Goal: Transaction & Acquisition: Purchase product/service

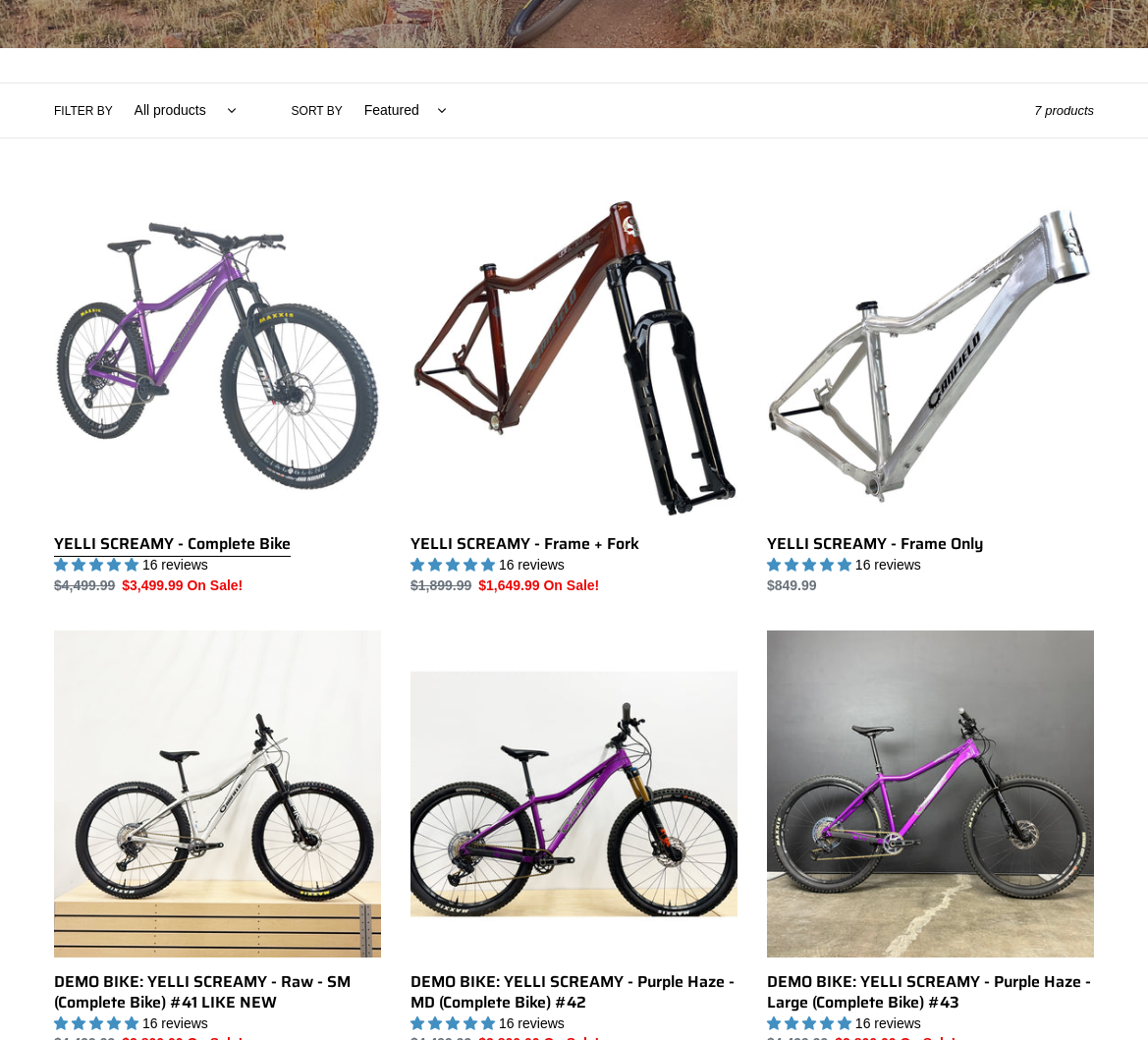
scroll to position [393, 0]
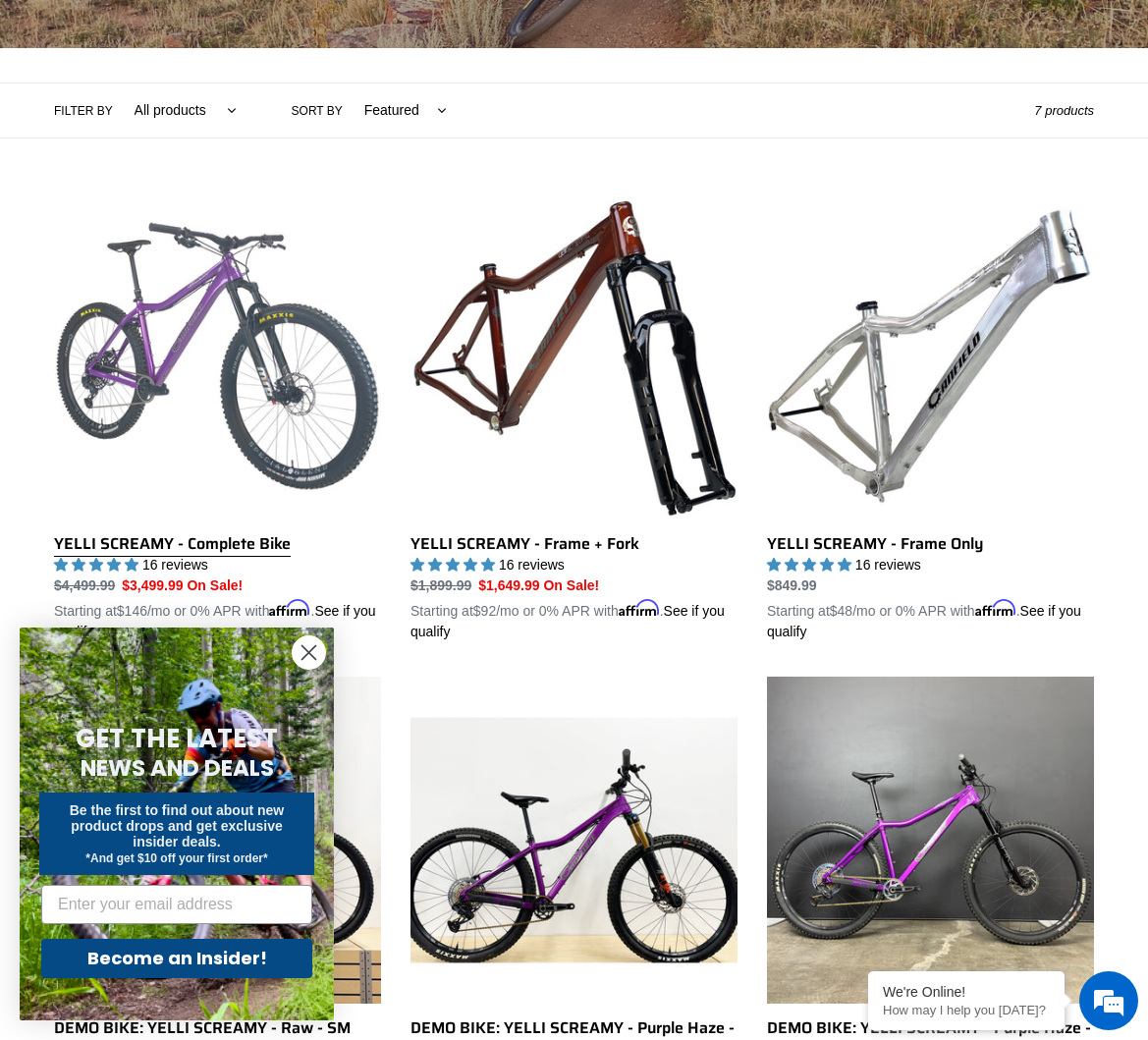
click at [252, 411] on link "YELLI SCREAMY - Complete Bike" at bounding box center [217, 417] width 327 height 450
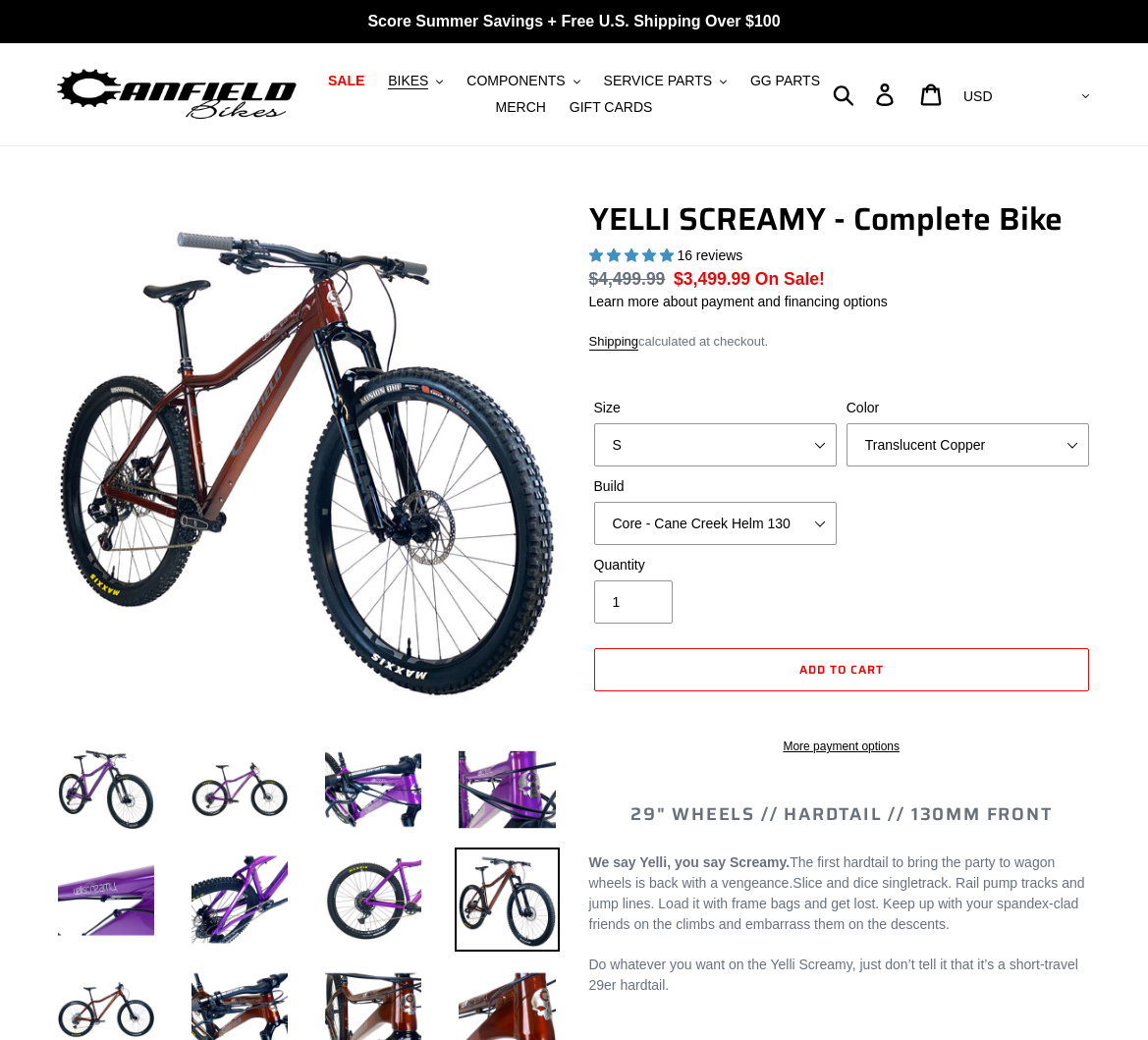
select select "highest-rating"
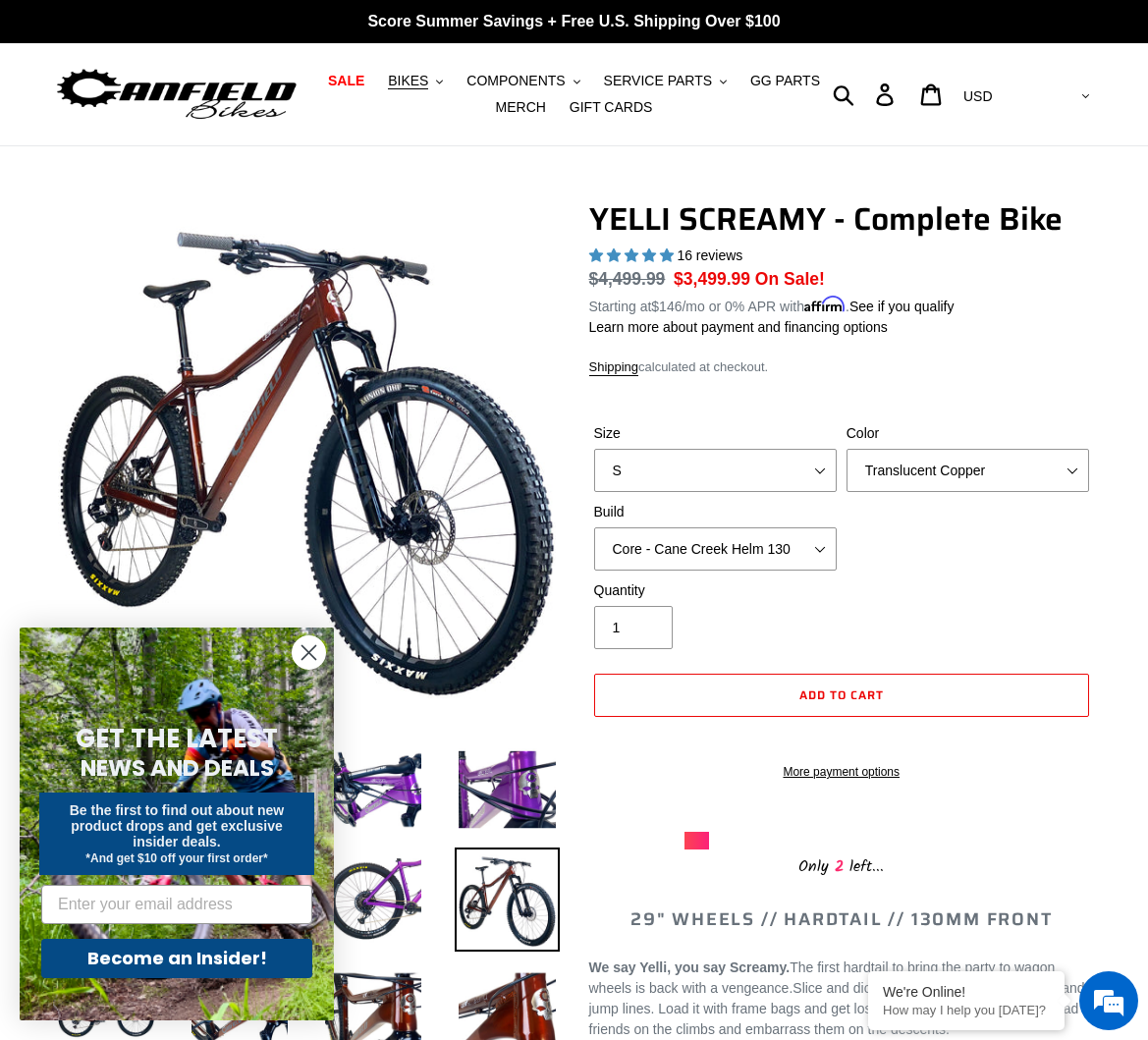
click at [306, 658] on circle "Close dialog" at bounding box center [308, 652] width 32 height 32
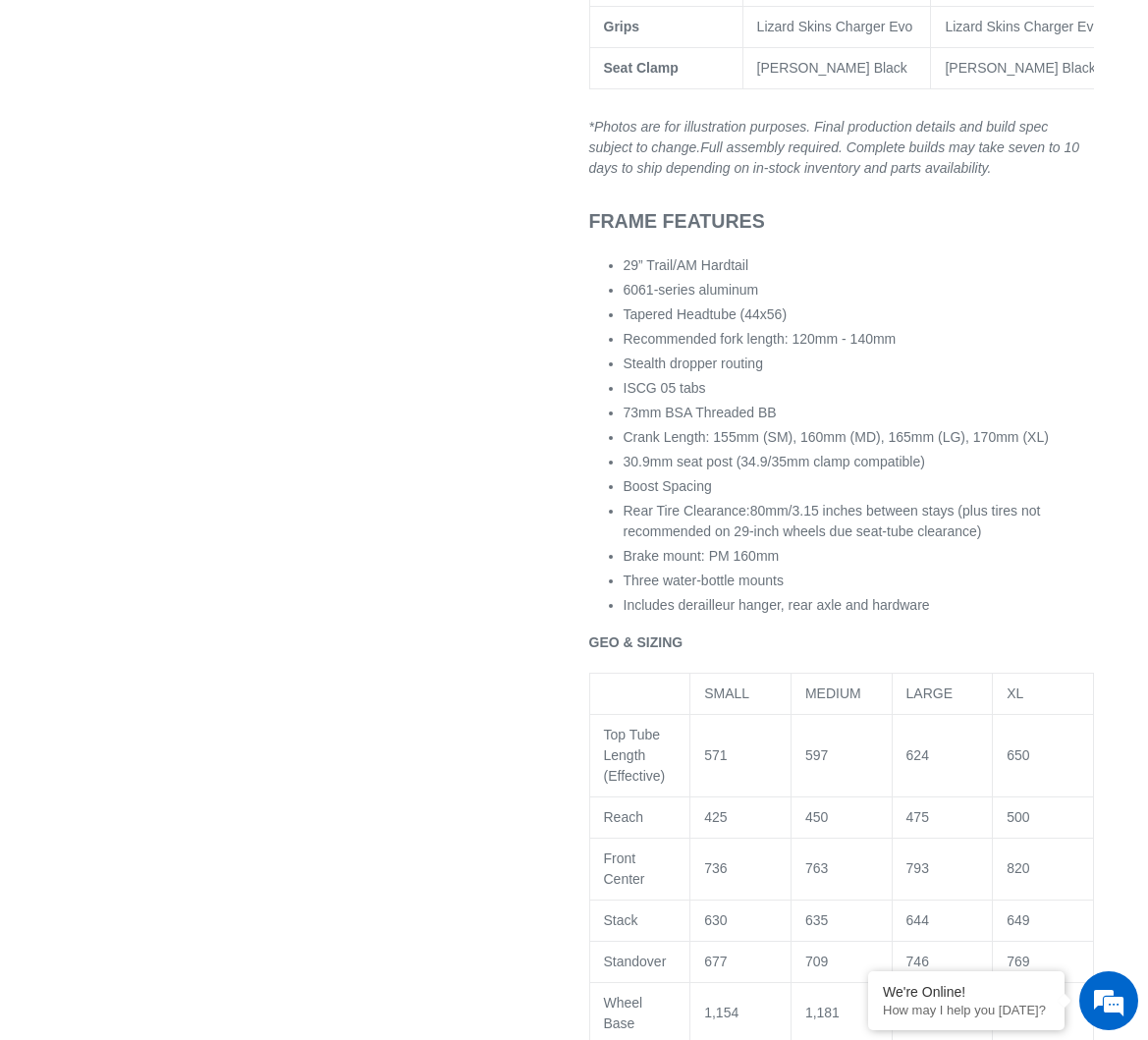
scroll to position [1964, 0]
